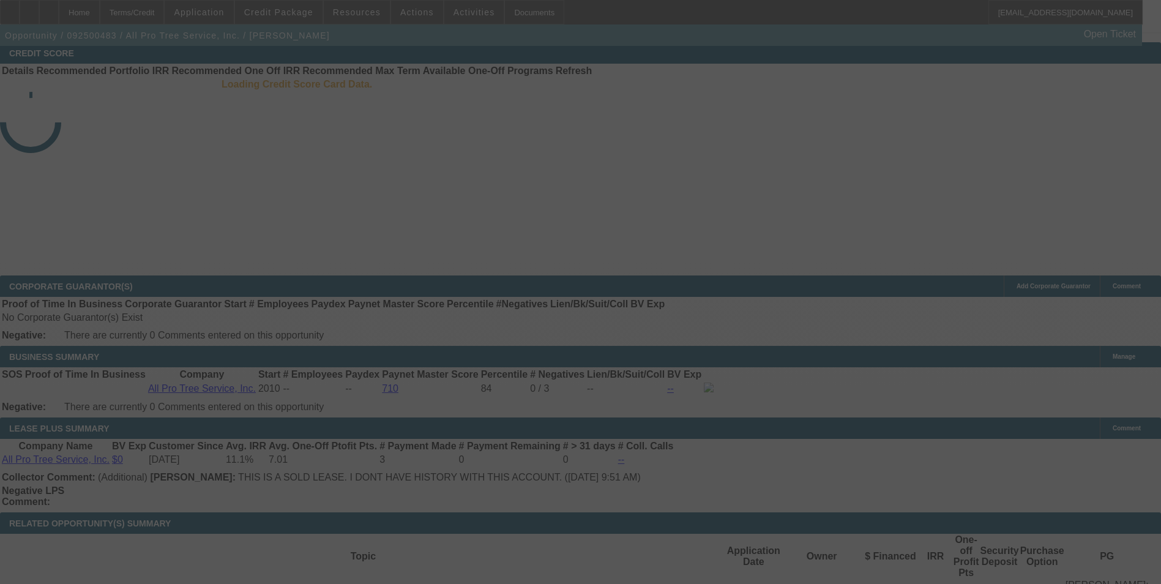
scroll to position [1858, 0]
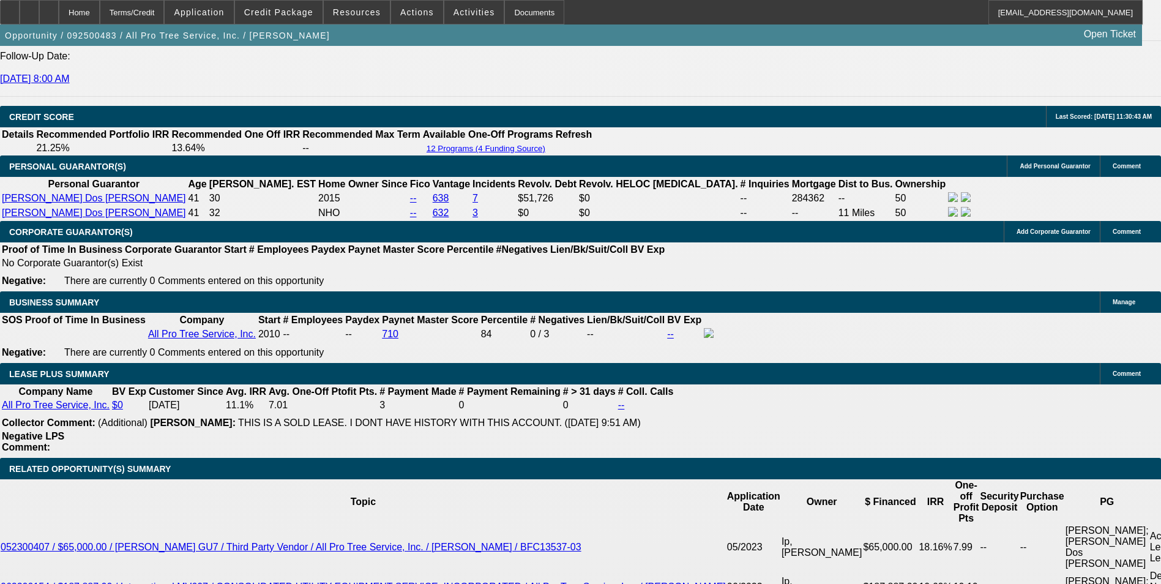
select select "0"
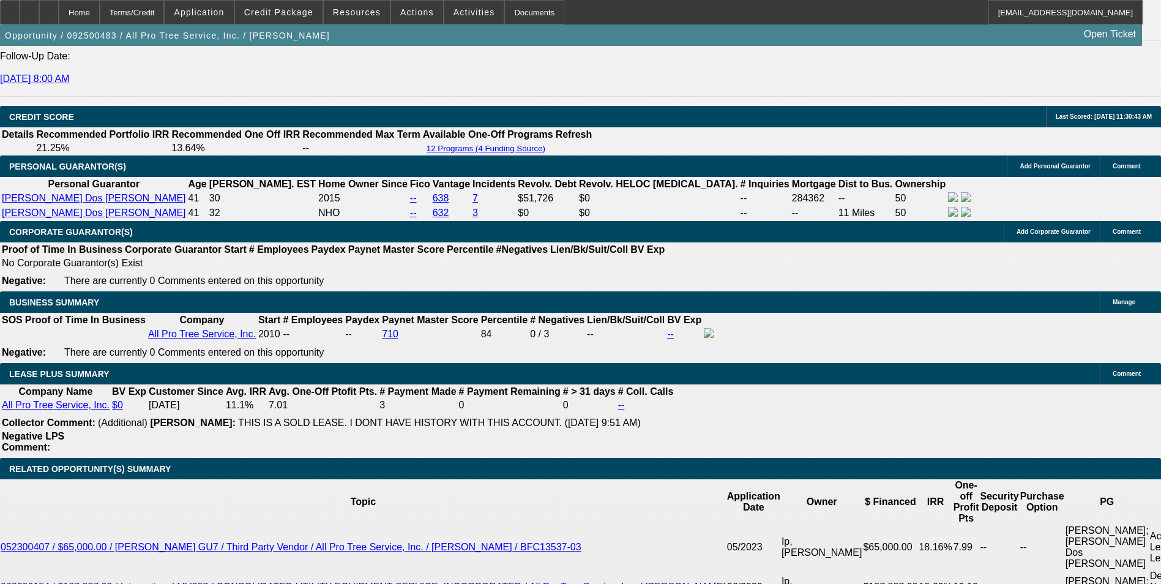
select select "0"
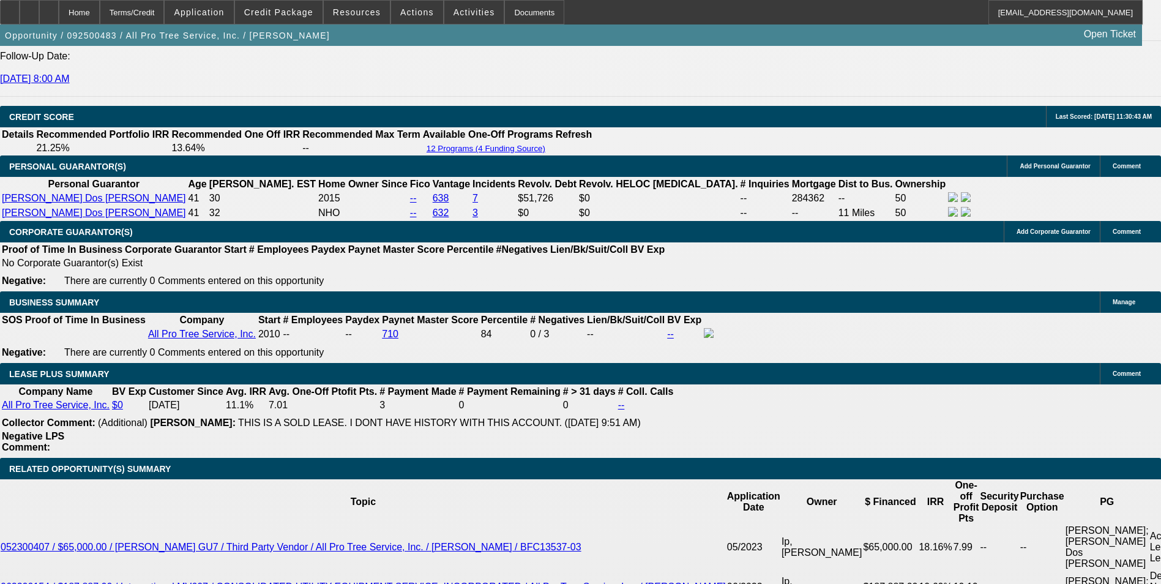
select select "0"
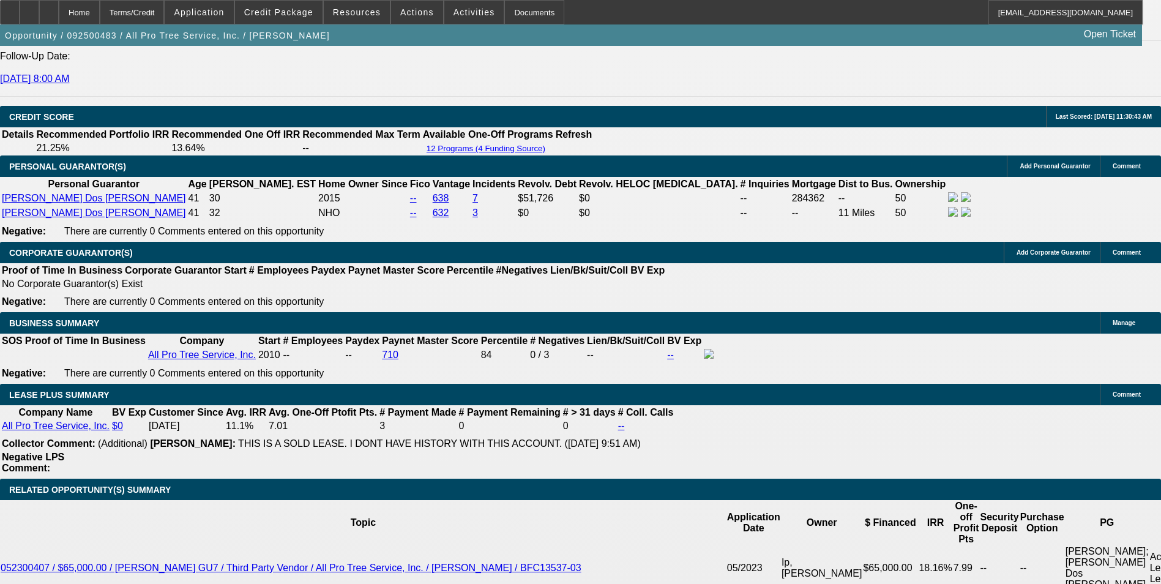
scroll to position [1816, 0]
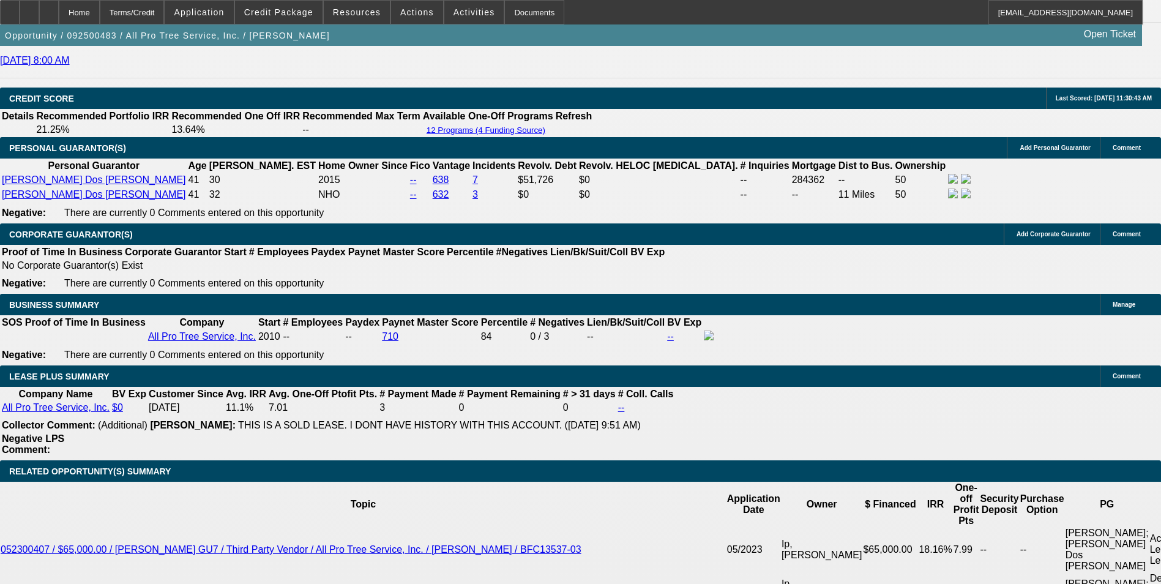
select select "1"
select select "6"
select select "1"
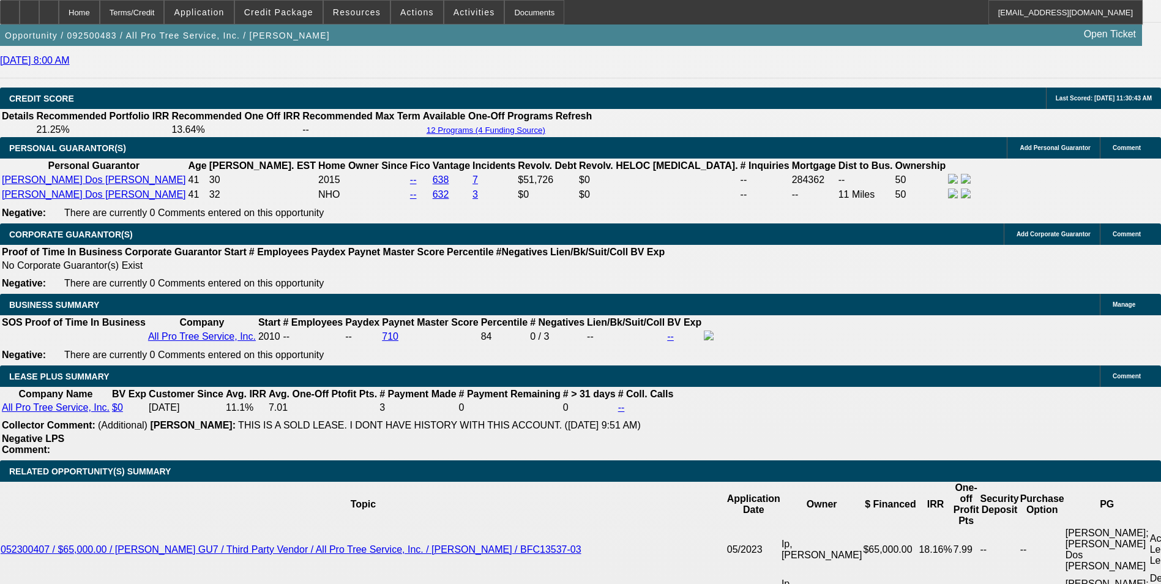
select select "6"
select select "1"
select select "6"
select select "1"
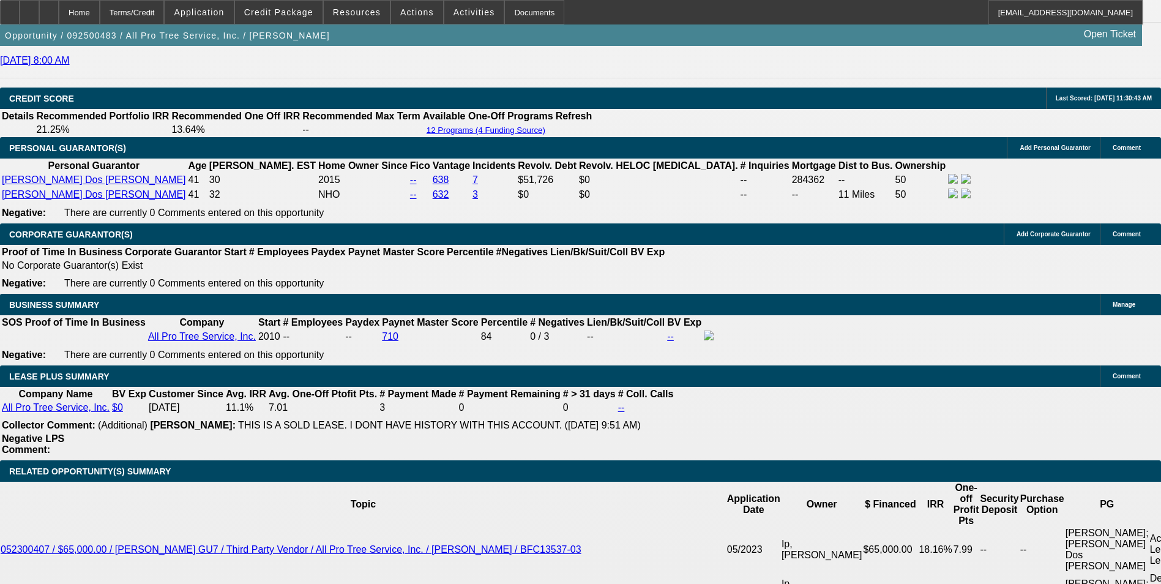
select select "1"
select select "6"
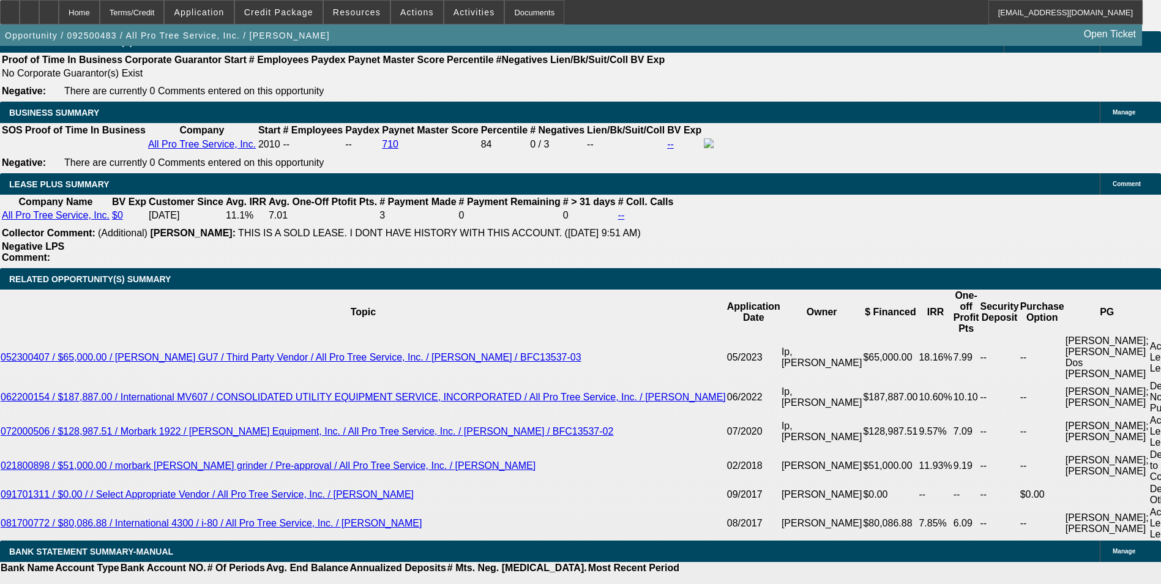
scroll to position [1886, 0]
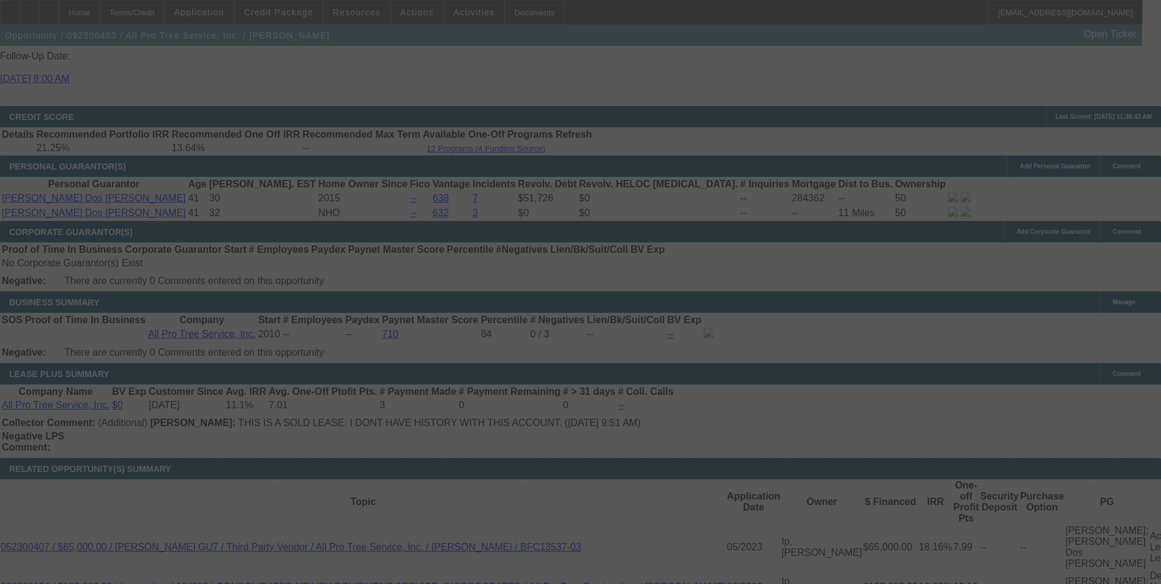
scroll to position [1816, 0]
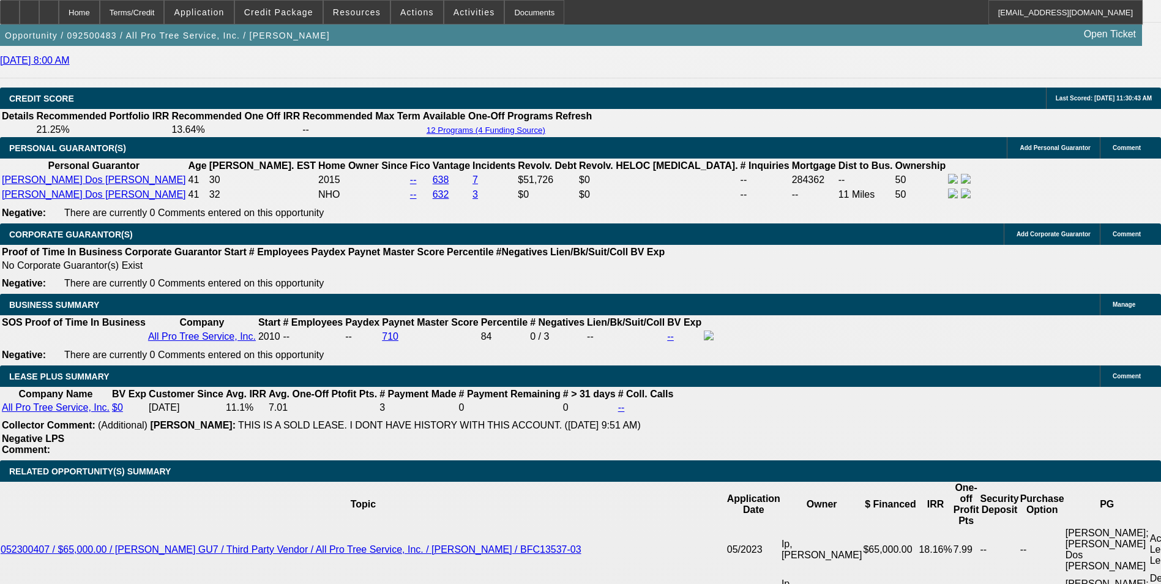
select select "0"
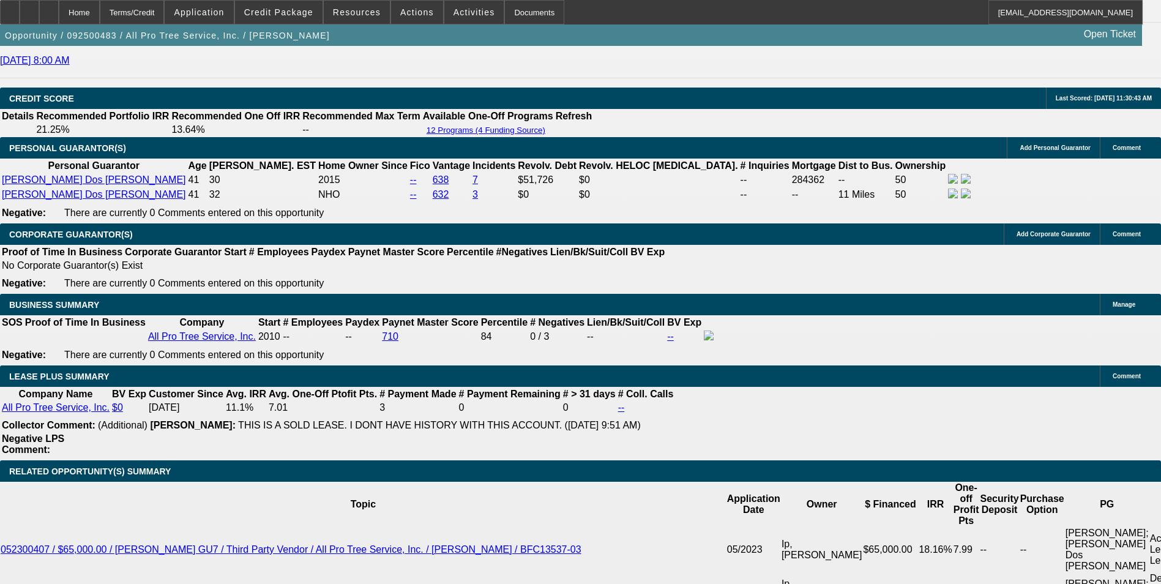
select select "0"
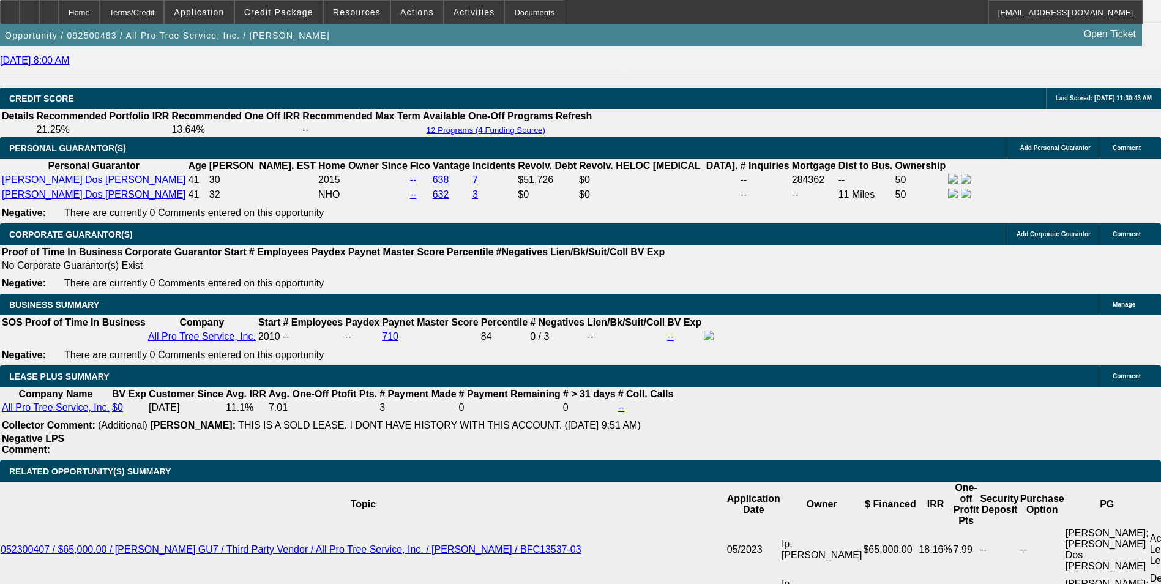
select select "0"
select select "1"
select select "6"
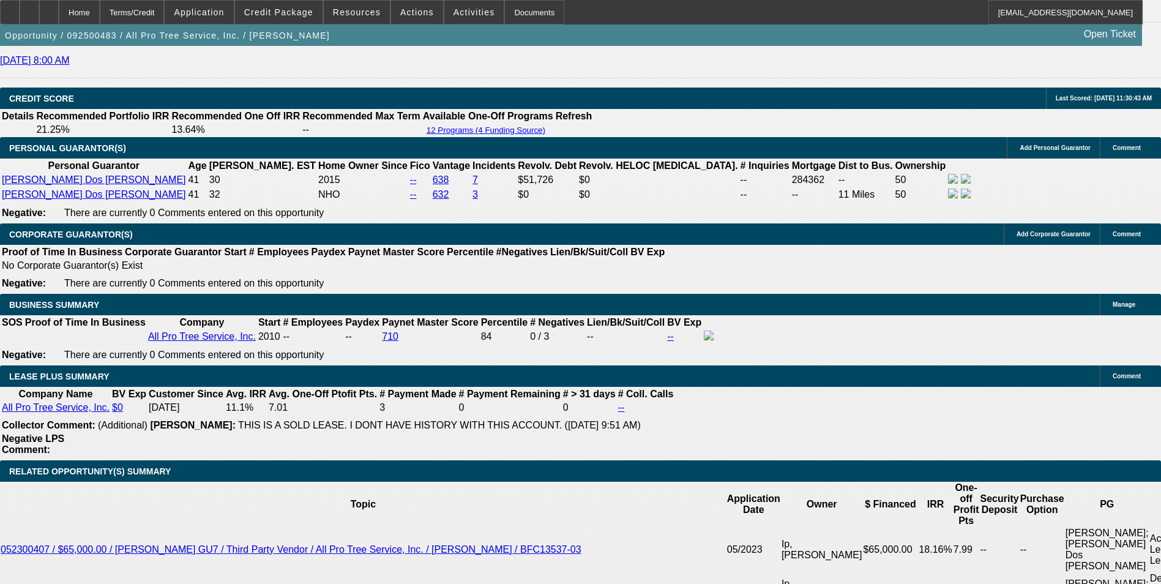
select select "1"
select select "6"
select select "1"
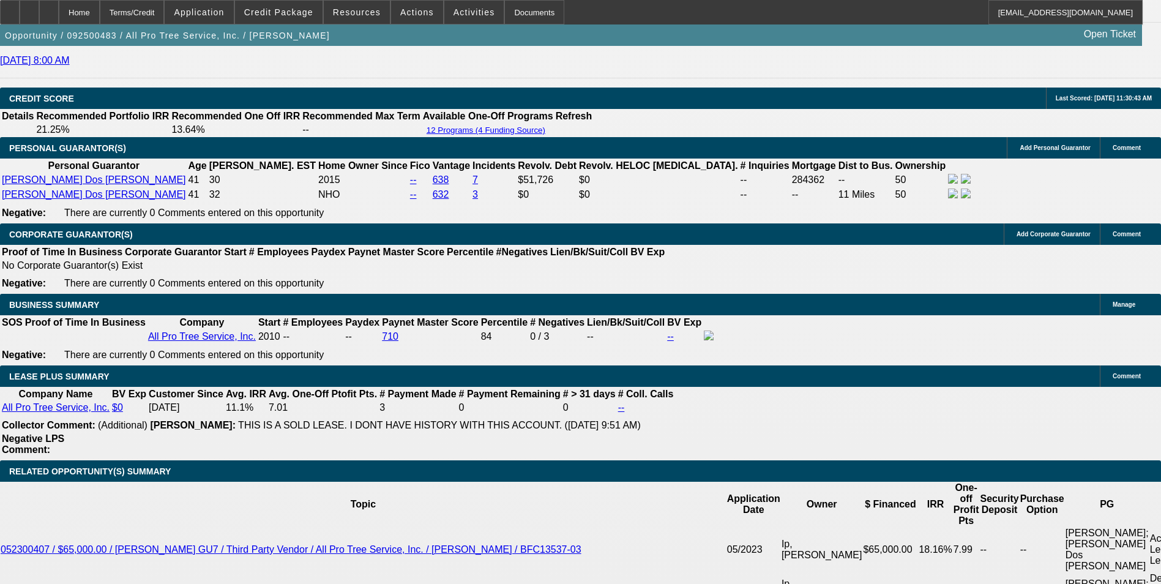
select select "6"
select select "1"
select select "6"
